Goal: Task Accomplishment & Management: Use online tool/utility

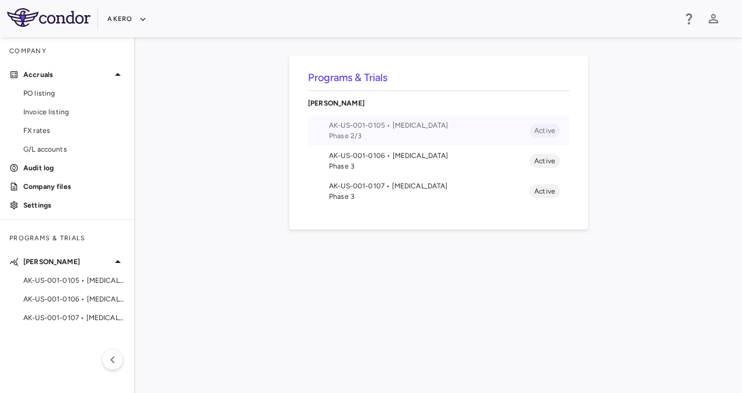
click at [354, 124] on span "AK-US-001-0105 • [MEDICAL_DATA]" at bounding box center [429, 125] width 201 height 11
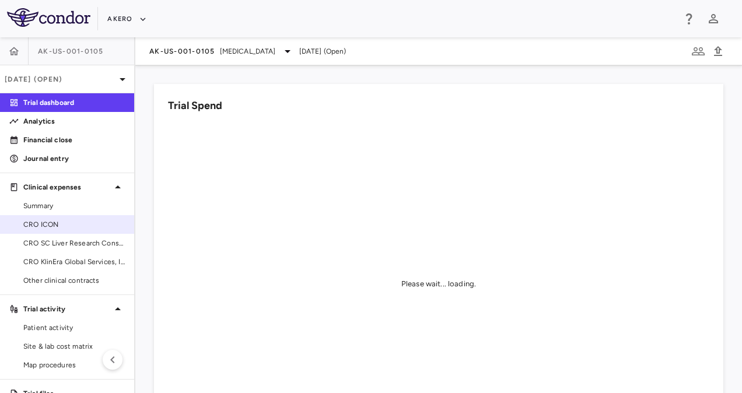
click at [68, 219] on span "CRO ICON" at bounding box center [74, 224] width 102 height 11
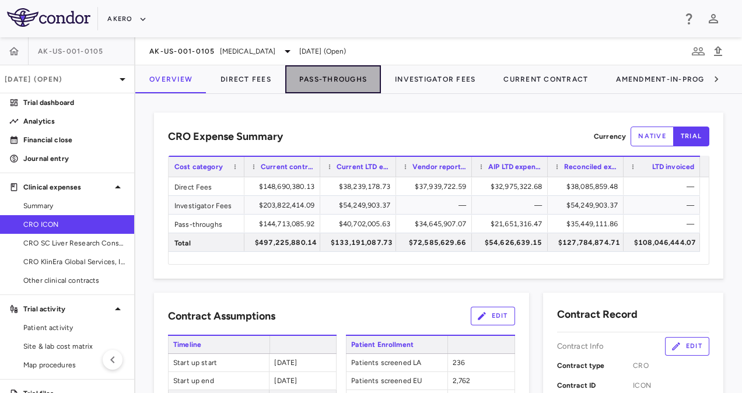
click at [315, 76] on button "Pass-Throughs" at bounding box center [333, 79] width 96 height 28
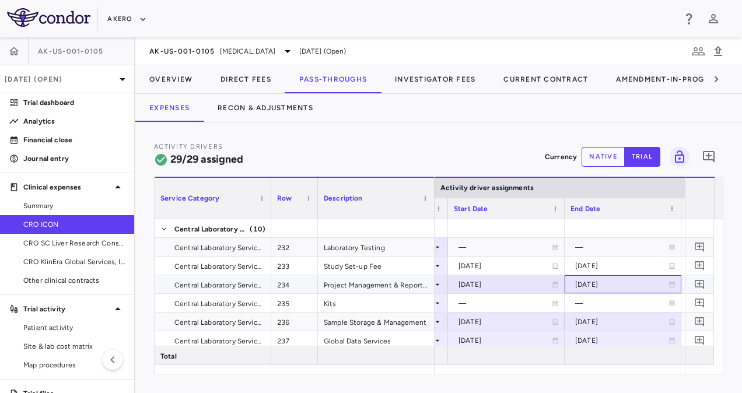
click at [585, 282] on div "[DATE]" at bounding box center [621, 284] width 93 height 19
click at [627, 283] on input "**********" at bounding box center [613, 285] width 95 height 19
type input "**********"
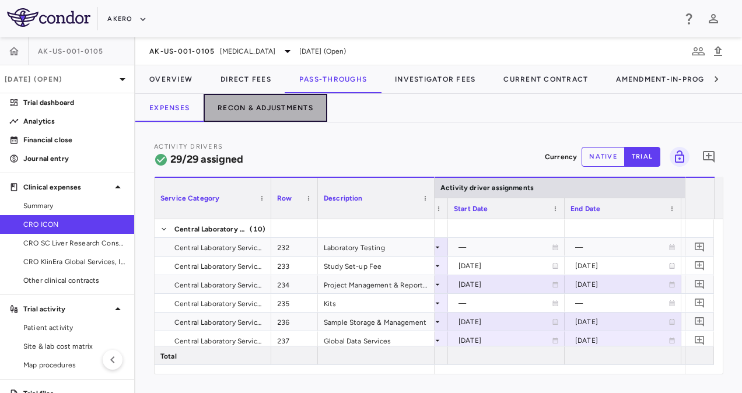
click at [281, 108] on button "Recon & Adjustments" at bounding box center [266, 108] width 124 height 28
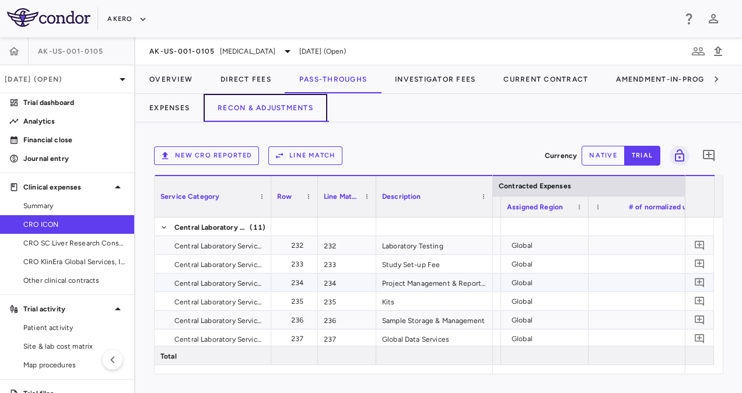
scroll to position [0, 1233]
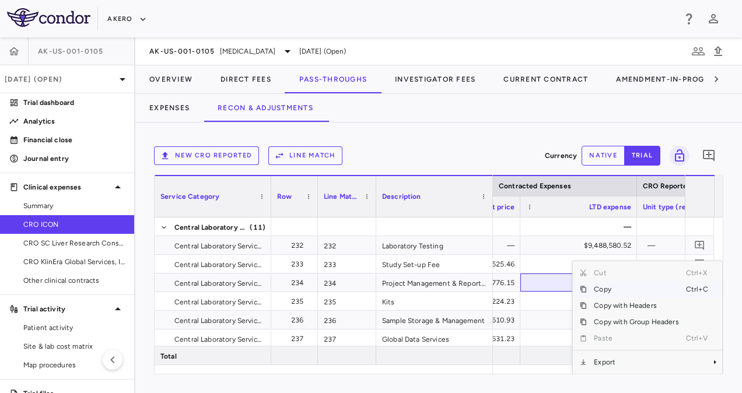
click at [589, 287] on span "Copy" at bounding box center [636, 289] width 99 height 16
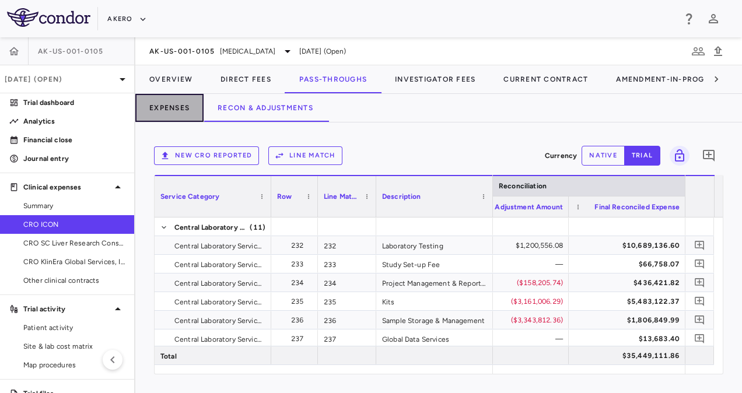
click at [176, 110] on button "Expenses" at bounding box center [169, 108] width 68 height 28
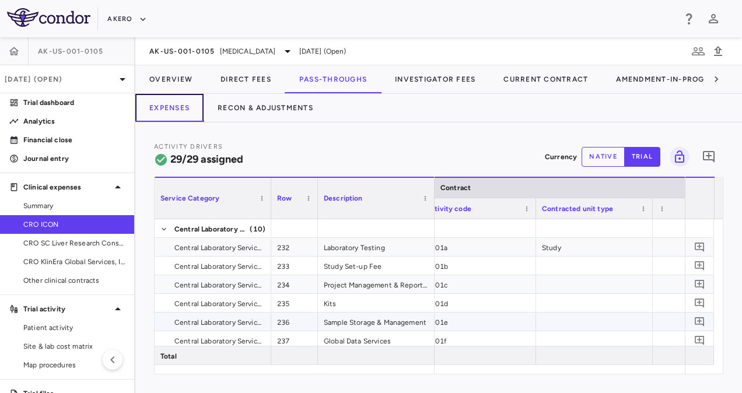
scroll to position [0, 166]
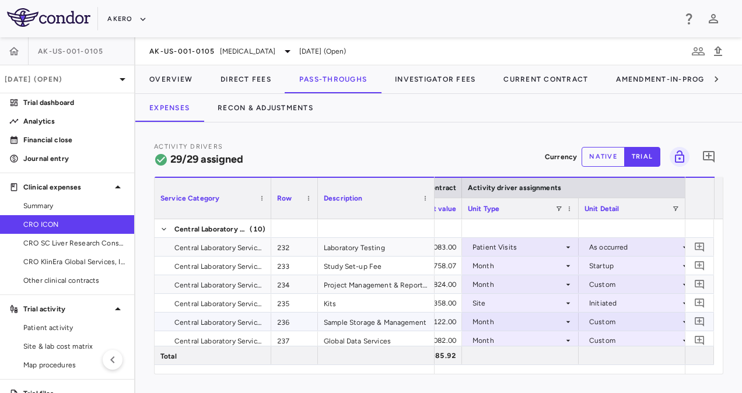
click at [470, 318] on div "Month" at bounding box center [520, 321] width 105 height 17
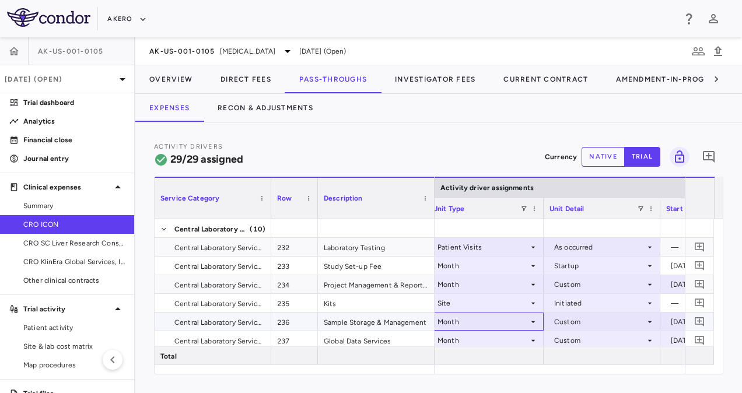
click at [498, 322] on div "Month" at bounding box center [483, 322] width 91 height 19
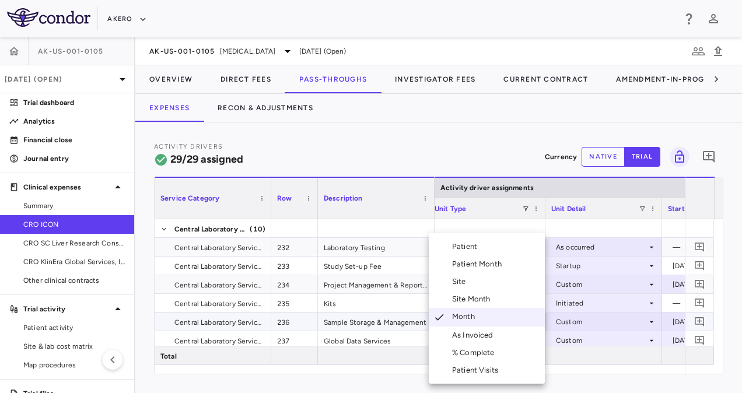
click at [476, 266] on div "Patient Month" at bounding box center [479, 264] width 54 height 11
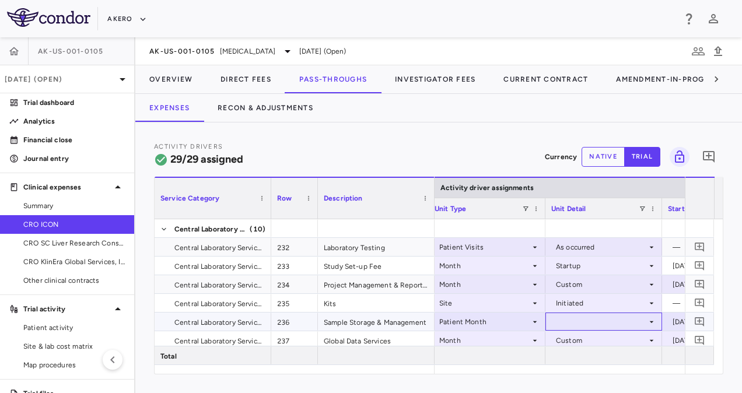
click at [570, 320] on div at bounding box center [604, 321] width 105 height 17
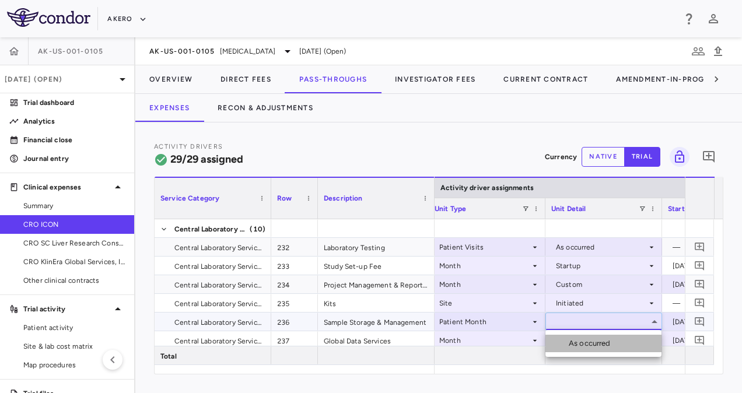
click at [575, 340] on div "As occurred" at bounding box center [592, 343] width 47 height 11
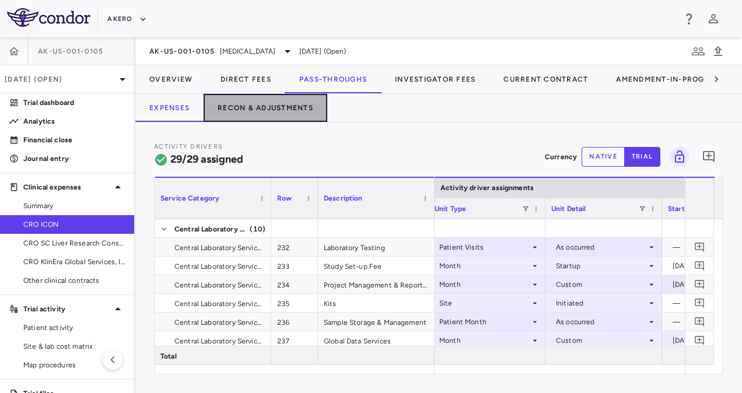
click at [277, 110] on button "Recon & Adjustments" at bounding box center [266, 108] width 124 height 28
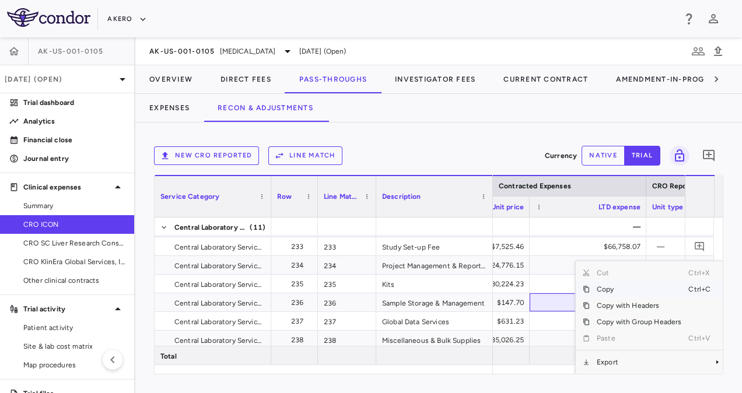
click at [600, 287] on span "Copy" at bounding box center [639, 289] width 99 height 16
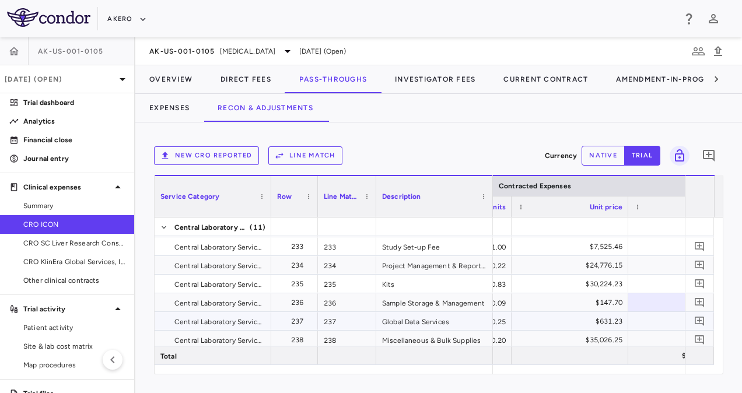
scroll to position [0, 1352]
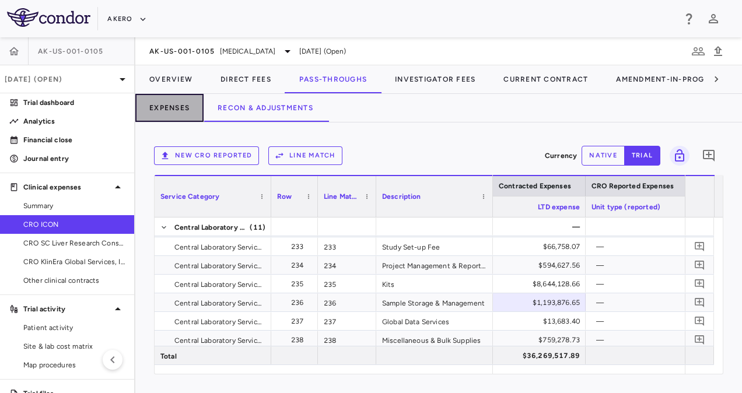
click at [171, 100] on button "Expenses" at bounding box center [169, 108] width 68 height 28
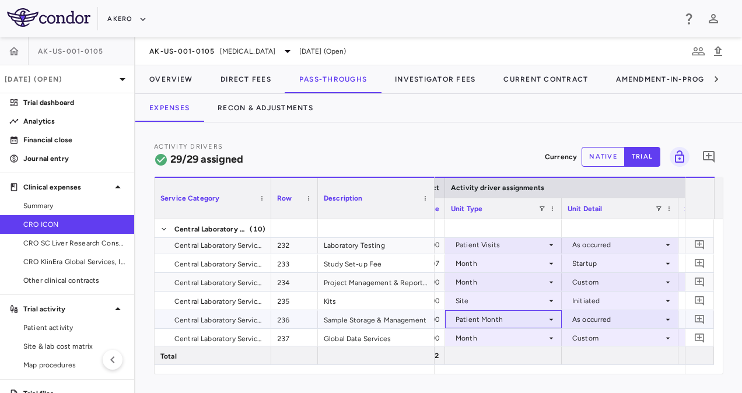
click at [483, 322] on div "Patient Month" at bounding box center [501, 319] width 91 height 19
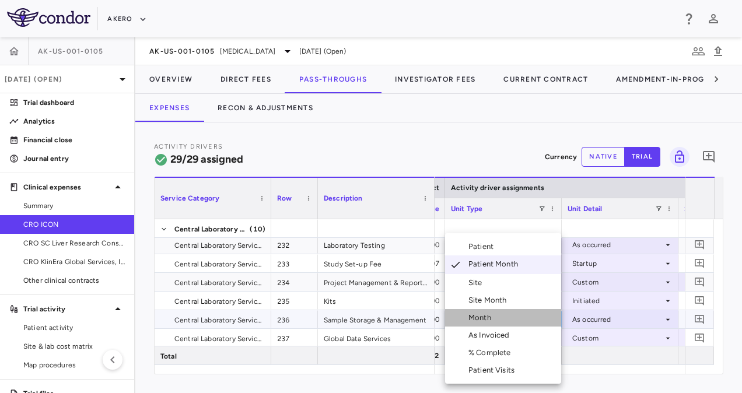
click at [483, 316] on div "Month" at bounding box center [482, 318] width 27 height 11
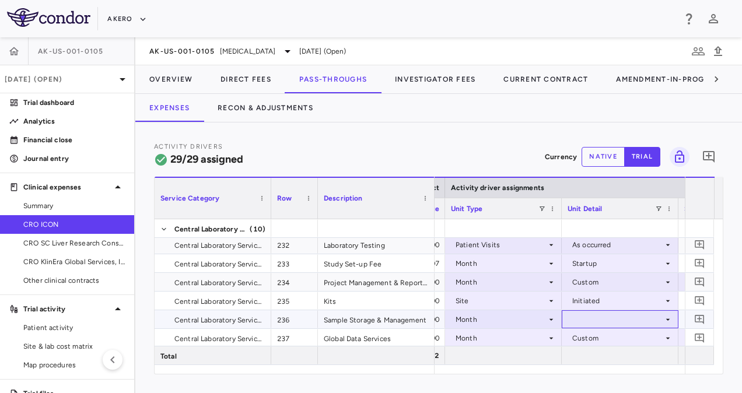
click at [595, 321] on div at bounding box center [620, 319] width 105 height 17
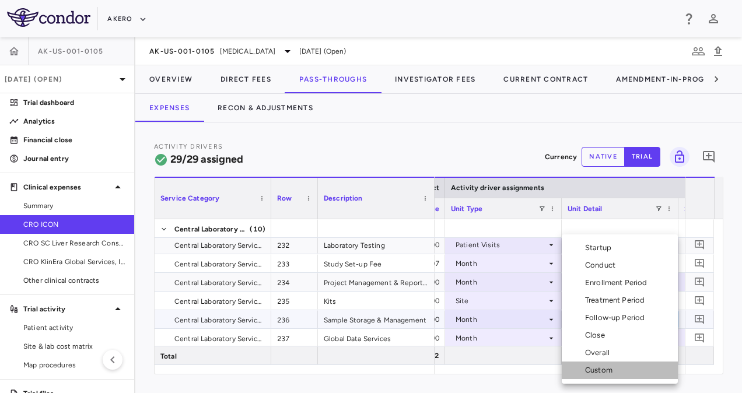
click at [602, 367] on div "Custom" at bounding box center [601, 370] width 32 height 11
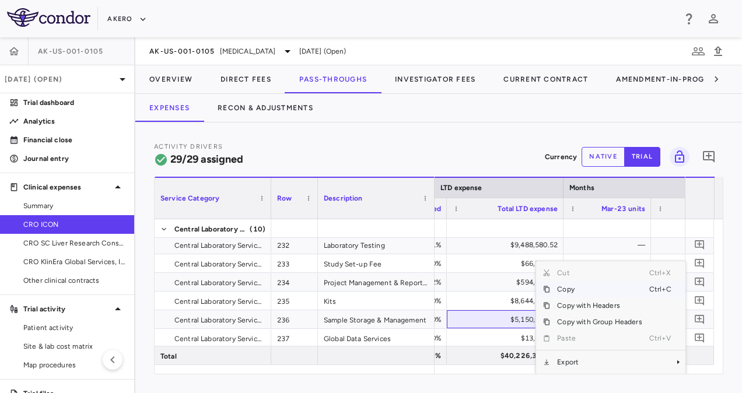
click at [564, 282] on span "Copy" at bounding box center [599, 289] width 99 height 16
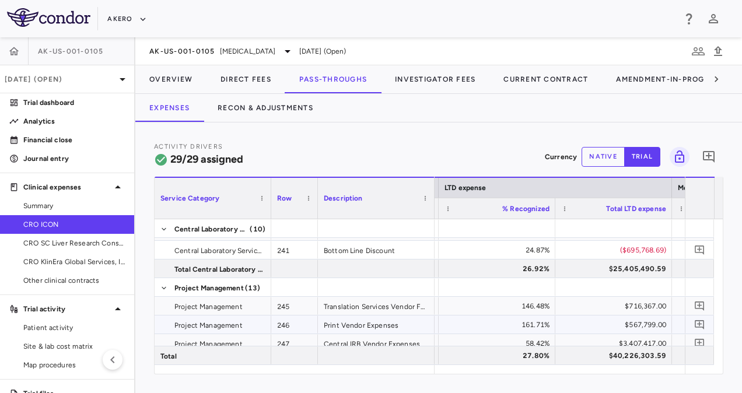
scroll to position [164, 0]
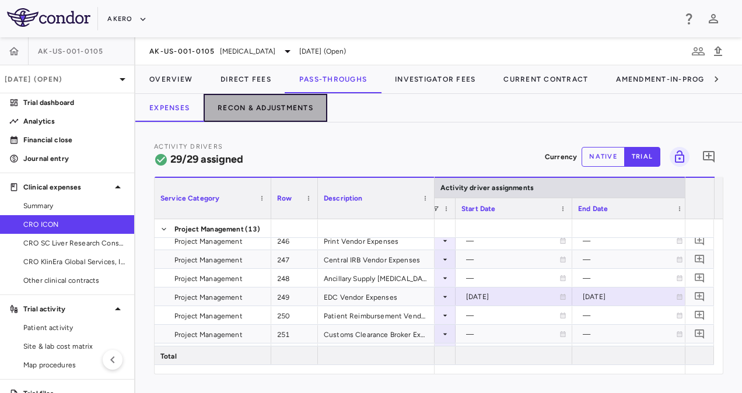
click at [267, 100] on button "Recon & Adjustments" at bounding box center [266, 108] width 124 height 28
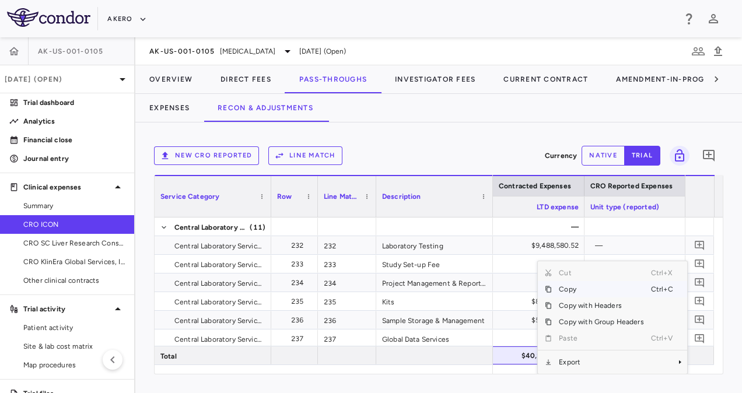
click at [566, 288] on span "Copy" at bounding box center [601, 289] width 99 height 16
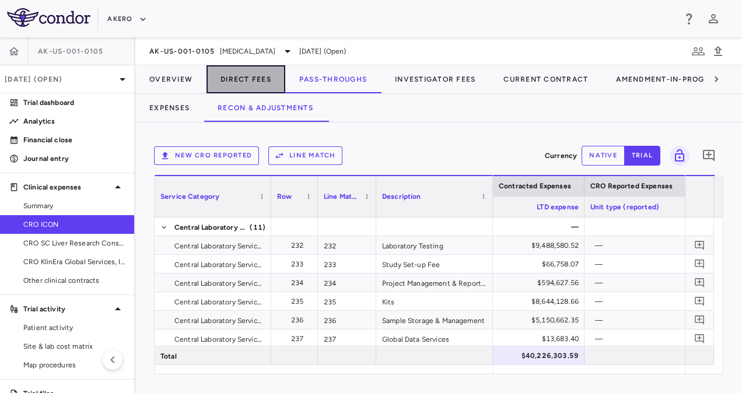
click at [240, 81] on button "Direct Fees" at bounding box center [246, 79] width 79 height 28
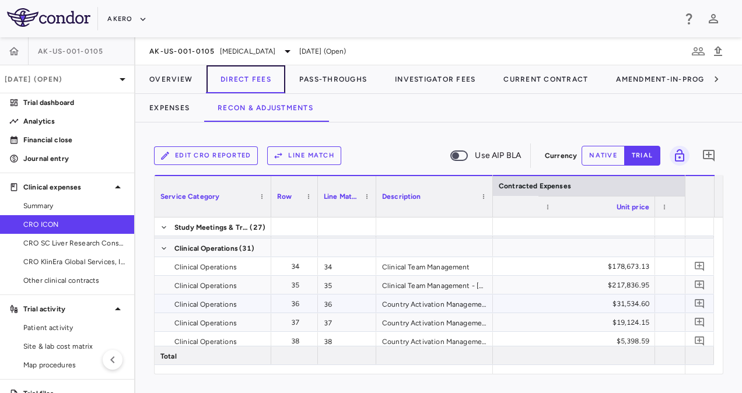
scroll to position [0, 1566]
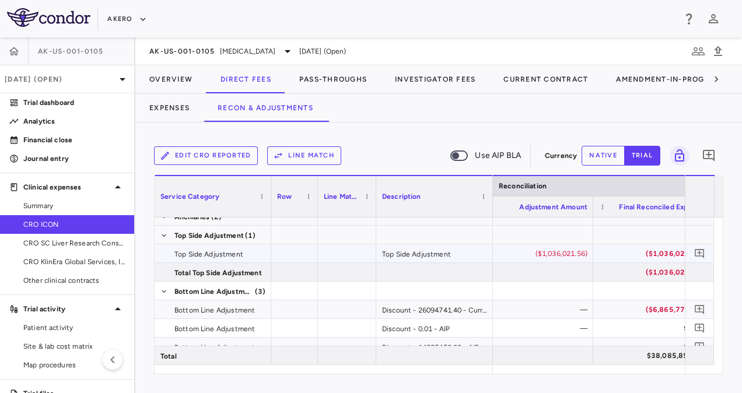
click at [562, 254] on div "($1,036,021.56)" at bounding box center [537, 254] width 100 height 19
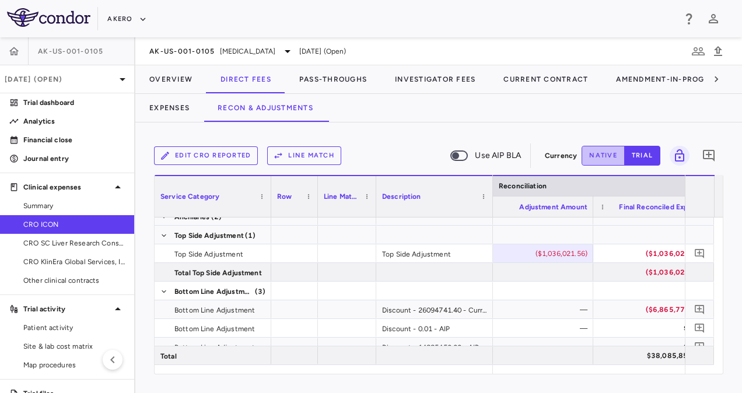
click at [607, 160] on button "native" at bounding box center [603, 156] width 43 height 20
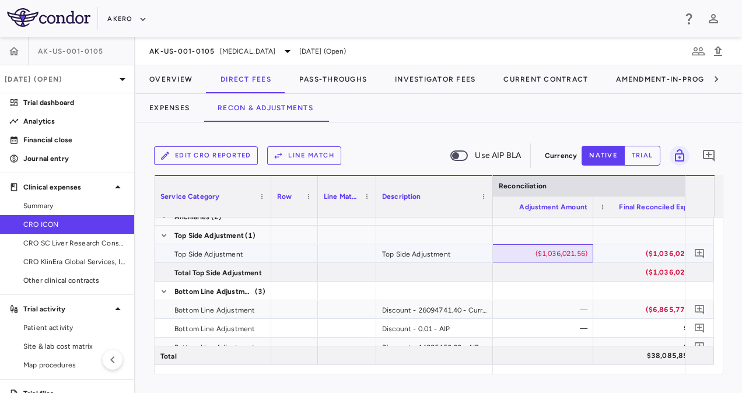
click at [560, 253] on div "($1,036,021.56)" at bounding box center [537, 254] width 100 height 19
type input "**"
type input "********"
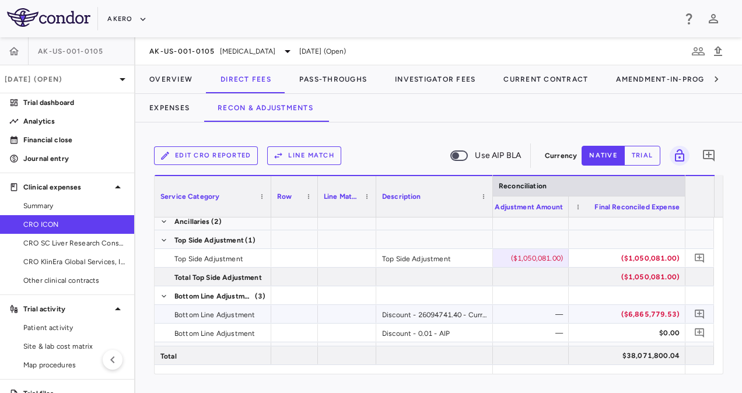
scroll to position [5043, 0]
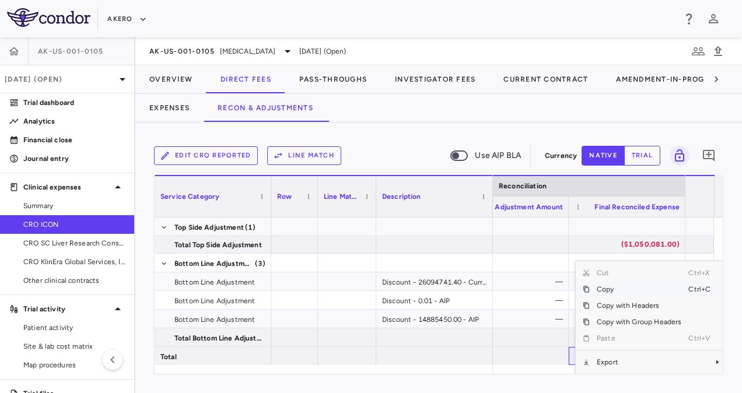
click at [611, 289] on span "Copy" at bounding box center [639, 289] width 99 height 16
